Goal: Find specific page/section: Find specific page/section

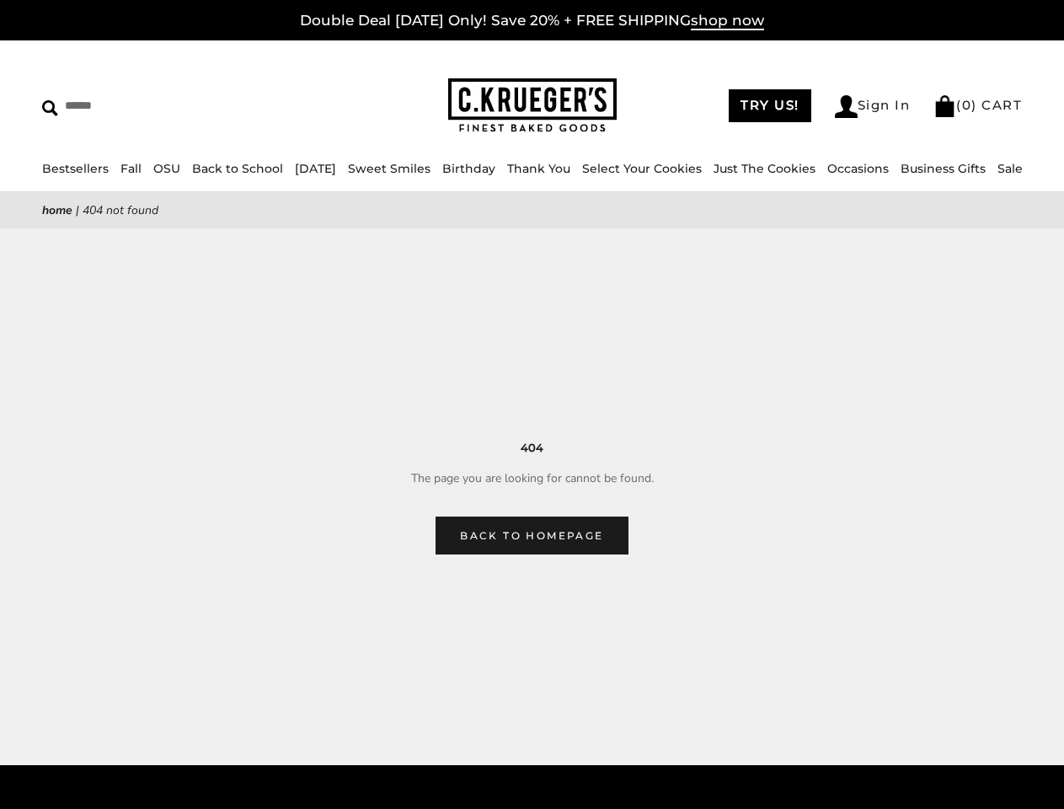
click at [531, 404] on main "Home | 404 Not Found 404 The page you are looking for cannot be found. Back to …" at bounding box center [532, 373] width 1064 height 362
click at [154, 105] on input "Search" at bounding box center [154, 106] width 224 height 26
click at [830, 168] on link "Occasions" at bounding box center [857, 168] width 61 height 15
